Goal: Transaction & Acquisition: Purchase product/service

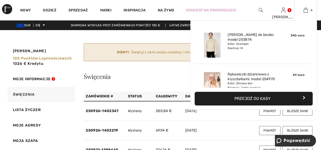
click at [268, 97] on font "Przejdź do kasy" at bounding box center [252, 98] width 36 height 5
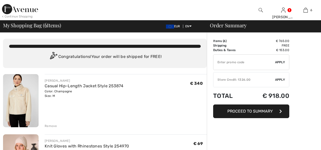
checkbox input "true"
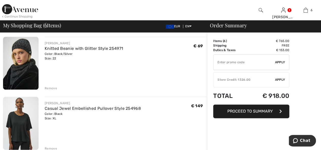
scroll to position [330, 0]
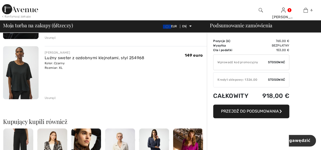
click at [259, 110] on font "Przejdź do podsumowania" at bounding box center [250, 111] width 58 height 5
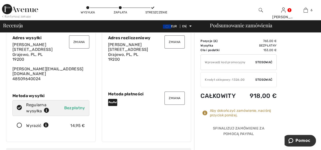
scroll to position [25, 0]
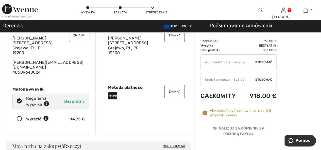
click at [18, 117] on icon at bounding box center [19, 119] width 13 height 5
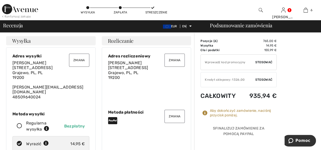
scroll to position [0, 0]
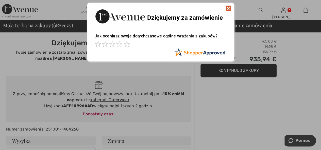
click at [227, 8] on img at bounding box center [228, 8] width 6 height 6
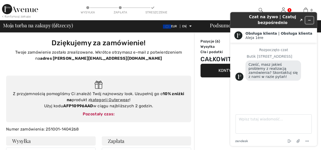
click at [311, 20] on icon "Zminimalizuj widżet" at bounding box center [310, 21] width 4 height 4
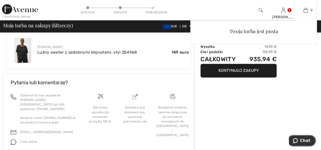
scroll to position [380, 0]
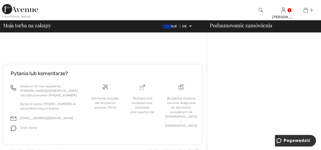
scroll to position [49, 0]
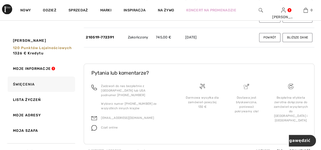
scroll to position [406, 0]
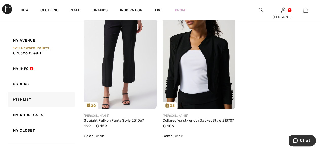
scroll to position [1951, 0]
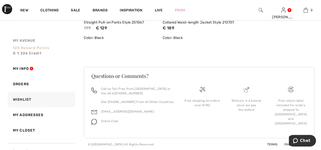
drag, startPoint x: 57, startPoint y: 48, endPoint x: 35, endPoint y: 54, distance: 23.6
click at [35, 54] on span "€ 1,326 Credit" at bounding box center [27, 53] width 29 height 4
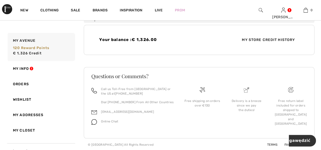
scroll to position [175, 0]
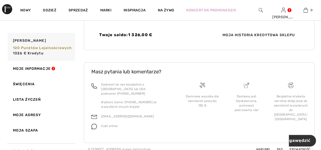
click at [282, 33] on font "Moja historia kredytowa sklepu" at bounding box center [258, 35] width 73 height 4
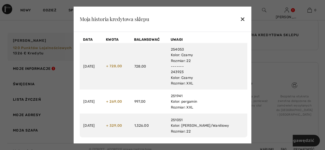
click at [241, 17] on font "✕" at bounding box center [242, 19] width 5 height 7
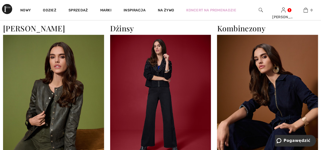
scroll to position [660, 0]
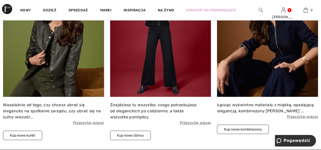
click at [71, 72] on img at bounding box center [53, 35] width 101 height 123
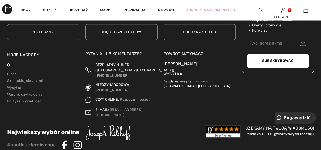
scroll to position [2252, 0]
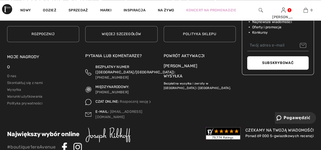
click at [31, 59] on font "Moje nagrody" at bounding box center [23, 57] width 32 height 5
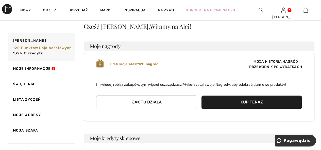
scroll to position [51, 0]
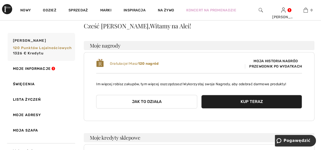
click at [271, 62] on font "Moja historia nagród" at bounding box center [275, 61] width 44 height 4
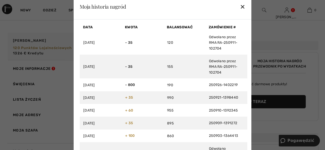
click at [242, 5] on font "✕" at bounding box center [242, 6] width 5 height 7
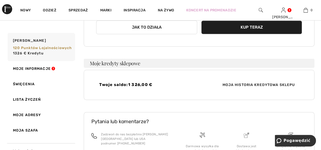
scroll to position [175, 0]
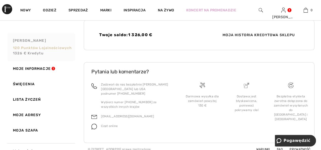
click at [39, 54] on font "1326 € kredytu" at bounding box center [28, 53] width 31 height 4
click at [241, 34] on font "Moja historia kredytowa sklepu" at bounding box center [258, 35] width 73 height 4
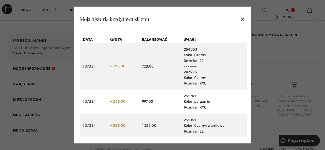
click at [242, 17] on font "✕" at bounding box center [242, 19] width 5 height 7
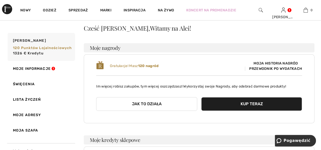
scroll to position [0, 0]
